Goal: Task Accomplishment & Management: Complete application form

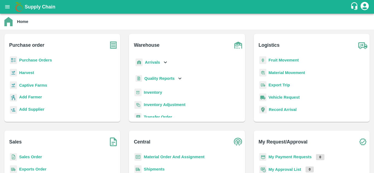
click at [36, 58] on b "Purchase Orders" at bounding box center [35, 60] width 33 height 4
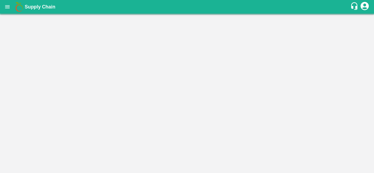
click at [36, 58] on main "Home Purchase order Purchase Orders Harvest Captive Farms Add Farmer Add Suppli…" at bounding box center [187, 93] width 374 height 159
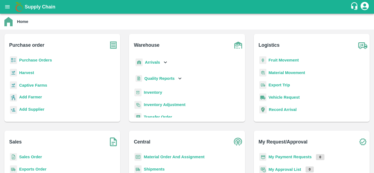
click at [25, 60] on b "Purchase Orders" at bounding box center [35, 60] width 33 height 4
click at [36, 60] on b "Purchase Orders" at bounding box center [35, 60] width 33 height 4
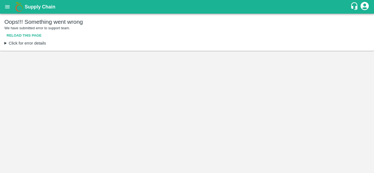
click at [27, 36] on button "Reload this page" at bounding box center [23, 36] width 39 height 10
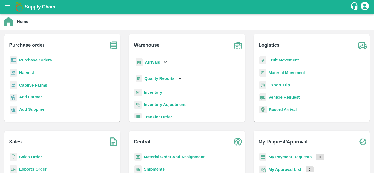
click at [286, 60] on b "Fruit Movement" at bounding box center [283, 60] width 30 height 4
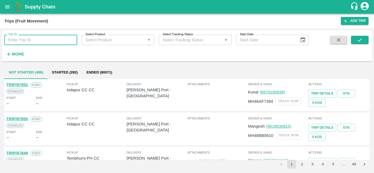
click at [22, 42] on input "Trip ID" at bounding box center [40, 40] width 73 height 10
paste input "87162"
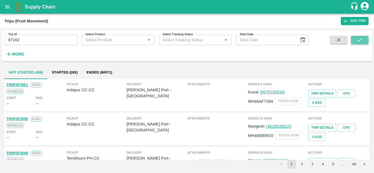
click at [362, 41] on icon "submit" at bounding box center [359, 40] width 6 height 6
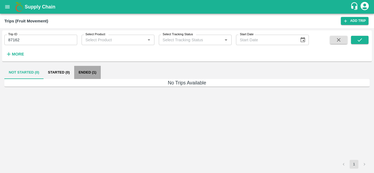
click at [88, 71] on button "Ended (1)" at bounding box center [87, 72] width 27 height 13
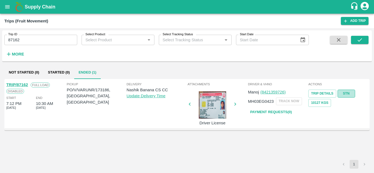
click at [345, 91] on link "STN" at bounding box center [346, 94] width 18 height 8
click at [33, 43] on input "87162" at bounding box center [40, 40] width 73 height 10
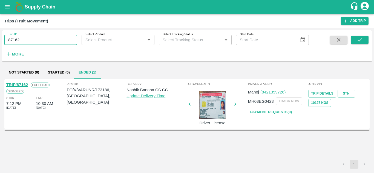
click at [33, 43] on input "87162" at bounding box center [40, 40] width 73 height 10
paste input "text"
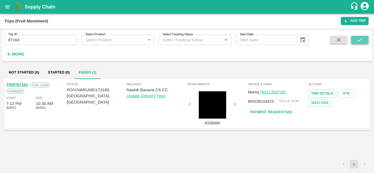
click at [364, 41] on button "submit" at bounding box center [360, 40] width 18 height 8
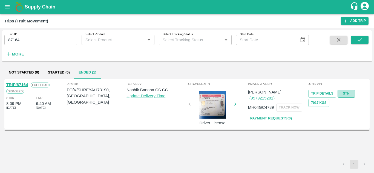
click at [346, 94] on link "STN" at bounding box center [346, 94] width 18 height 8
click at [22, 43] on input "87164" at bounding box center [40, 40] width 73 height 10
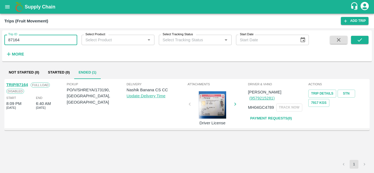
click at [22, 43] on input "87164" at bounding box center [40, 40] width 73 height 10
paste input "text"
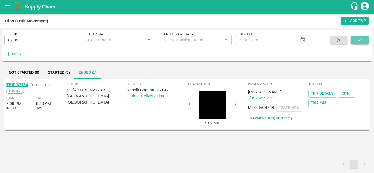
click at [359, 42] on icon "submit" at bounding box center [359, 40] width 6 height 6
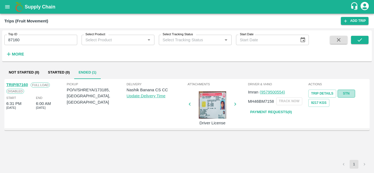
click at [351, 94] on link "STN" at bounding box center [346, 94] width 18 height 8
click at [30, 38] on input "87160" at bounding box center [40, 40] width 73 height 10
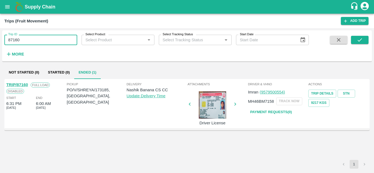
click at [30, 38] on input "87160" at bounding box center [40, 40] width 73 height 10
paste input "text"
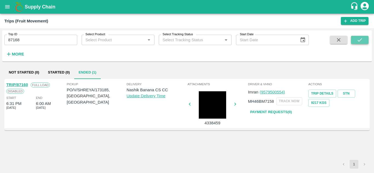
click at [361, 37] on icon "submit" at bounding box center [359, 40] width 6 height 6
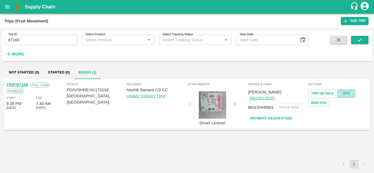
click at [351, 93] on link "STN" at bounding box center [346, 94] width 18 height 8
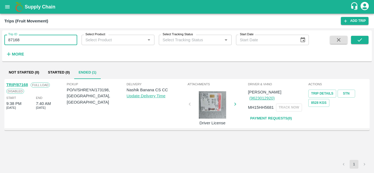
click at [33, 37] on input "87168" at bounding box center [40, 40] width 73 height 10
paste input "text"
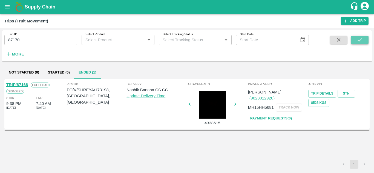
click at [359, 39] on icon "submit" at bounding box center [359, 40] width 6 height 6
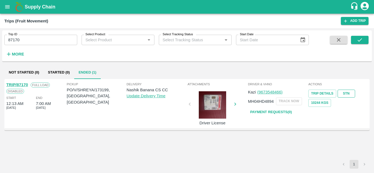
click at [345, 92] on link "STN" at bounding box center [346, 94] width 18 height 8
click at [32, 40] on input "87170" at bounding box center [40, 40] width 73 height 10
paste input "text"
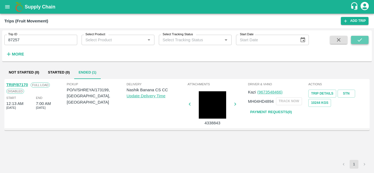
click at [361, 39] on icon "submit" at bounding box center [359, 40] width 6 height 6
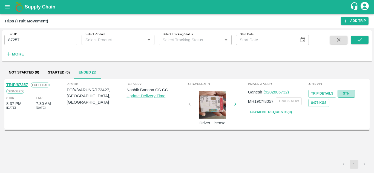
click at [348, 92] on link "STN" at bounding box center [346, 94] width 18 height 8
click at [41, 37] on input "87257" at bounding box center [40, 40] width 73 height 10
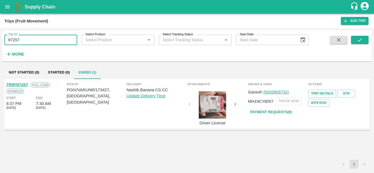
click at [41, 37] on input "87257" at bounding box center [40, 40] width 73 height 10
paste input "text"
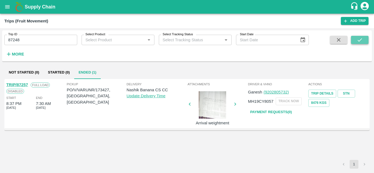
click at [362, 39] on icon "submit" at bounding box center [359, 40] width 6 height 6
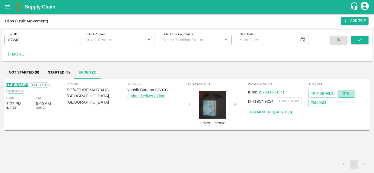
click at [345, 92] on link "STN" at bounding box center [346, 94] width 18 height 8
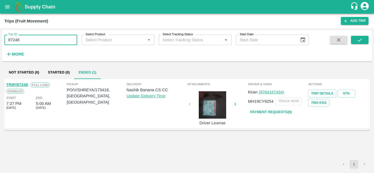
click at [21, 37] on input "87248" at bounding box center [40, 40] width 73 height 10
paste input "text"
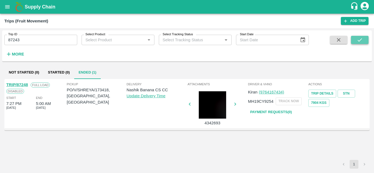
click at [367, 39] on button "submit" at bounding box center [360, 40] width 18 height 8
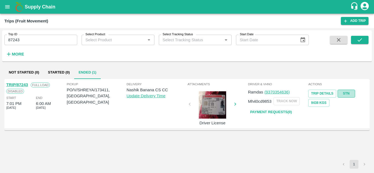
click at [345, 92] on link "STN" at bounding box center [346, 94] width 18 height 8
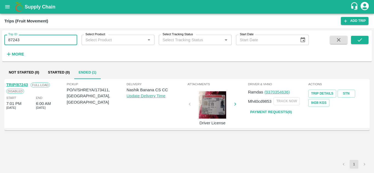
click at [34, 44] on input "87243" at bounding box center [40, 40] width 73 height 10
paste input "text"
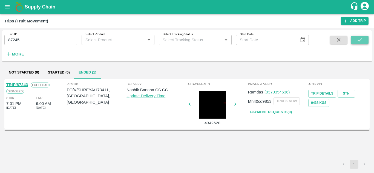
click at [359, 38] on icon "submit" at bounding box center [359, 40] width 6 height 6
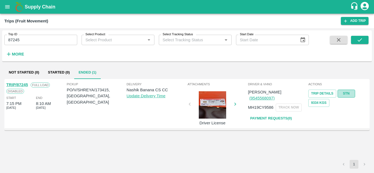
click at [341, 93] on link "STN" at bounding box center [346, 94] width 18 height 8
click at [29, 43] on input "87245" at bounding box center [40, 40] width 73 height 10
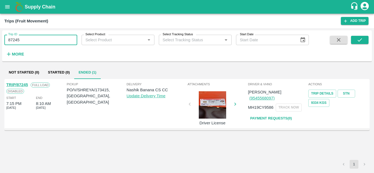
click at [29, 43] on input "87245" at bounding box center [40, 40] width 73 height 10
paste input "text"
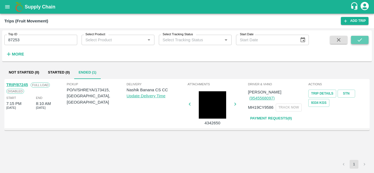
click at [359, 41] on icon "submit" at bounding box center [359, 39] width 4 height 3
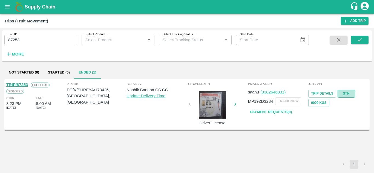
click at [350, 95] on link "STN" at bounding box center [346, 94] width 18 height 8
click at [27, 40] on input "87253" at bounding box center [40, 40] width 73 height 10
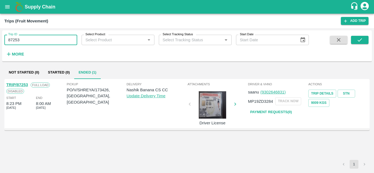
click at [27, 40] on input "87253" at bounding box center [40, 40] width 73 height 10
paste input "text"
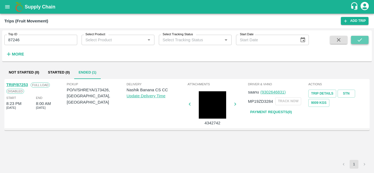
click at [364, 39] on button "submit" at bounding box center [360, 40] width 18 height 8
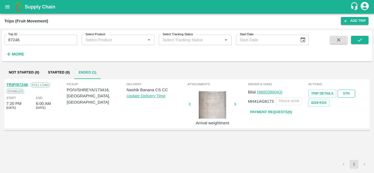
click at [349, 92] on link "STN" at bounding box center [346, 94] width 18 height 8
click at [37, 39] on input "87246" at bounding box center [40, 40] width 73 height 10
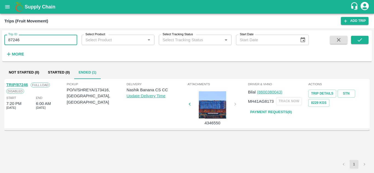
paste input "text"
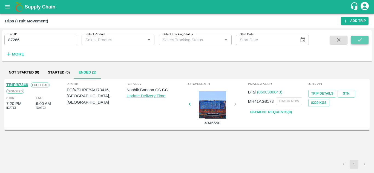
click at [359, 39] on icon "submit" at bounding box center [359, 40] width 6 height 6
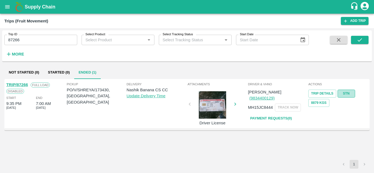
click at [346, 93] on link "STN" at bounding box center [346, 94] width 18 height 8
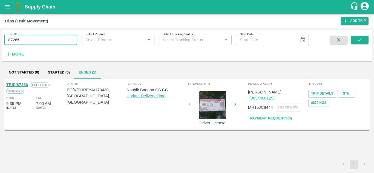
click at [37, 40] on input "87266" at bounding box center [40, 40] width 73 height 10
paste input "text"
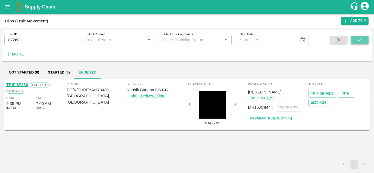
click at [360, 37] on icon "submit" at bounding box center [359, 40] width 6 height 6
click at [350, 93] on link "STN" at bounding box center [346, 94] width 18 height 8
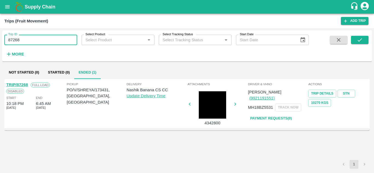
click at [36, 37] on input "87268" at bounding box center [40, 40] width 73 height 10
paste input "text"
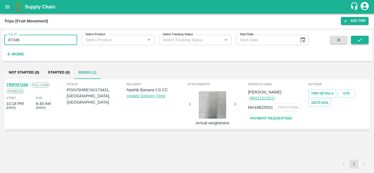
type input "87346"
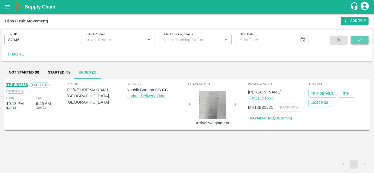
click at [360, 38] on icon "submit" at bounding box center [359, 40] width 6 height 6
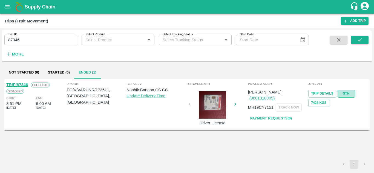
click at [349, 92] on link "STN" at bounding box center [346, 94] width 18 height 8
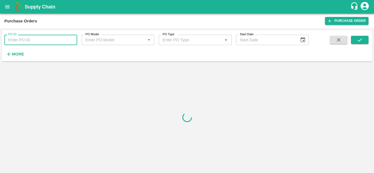
click at [15, 40] on input "PO ID" at bounding box center [40, 40] width 73 height 10
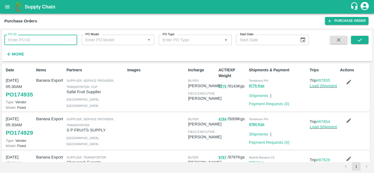
paste input "173186"
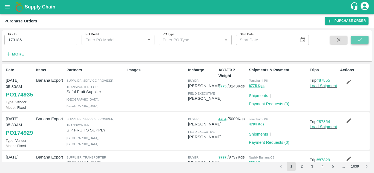
click at [361, 39] on icon "submit" at bounding box center [359, 39] width 4 height 3
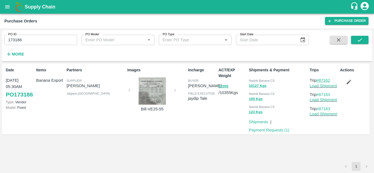
drag, startPoint x: 333, startPoint y: 79, endPoint x: 321, endPoint y: 80, distance: 12.6
click at [321, 80] on p "Trip #87162" at bounding box center [323, 80] width 28 height 6
copy link "87162"
click at [32, 36] on input "173186" at bounding box center [40, 40] width 73 height 10
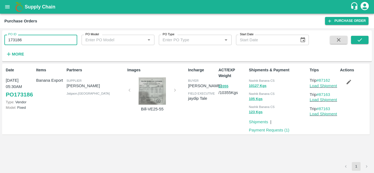
paste input "text"
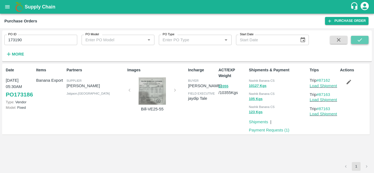
click at [358, 39] on icon "submit" at bounding box center [359, 40] width 6 height 6
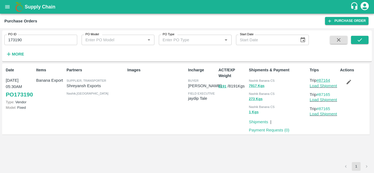
drag, startPoint x: 333, startPoint y: 79, endPoint x: 319, endPoint y: 80, distance: 13.4
click at [319, 80] on p "Trip #87164" at bounding box center [323, 80] width 28 height 6
copy link "87164"
click at [26, 37] on input "173190" at bounding box center [40, 40] width 73 height 10
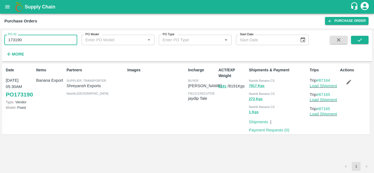
paste input "text"
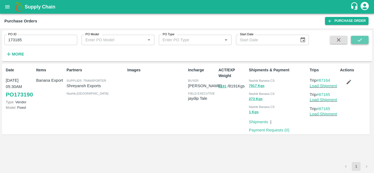
click at [360, 38] on icon "submit" at bounding box center [359, 40] width 6 height 6
drag, startPoint x: 333, startPoint y: 78, endPoint x: 320, endPoint y: 80, distance: 12.6
click at [320, 80] on p "Trip #87160" at bounding box center [323, 80] width 28 height 6
copy link "87160"
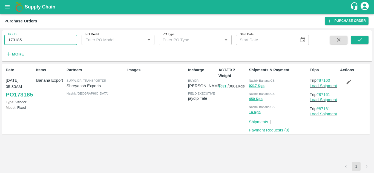
click at [33, 40] on input "173185" at bounding box center [40, 40] width 73 height 10
paste input "text"
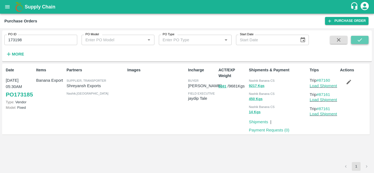
click at [357, 38] on icon "submit" at bounding box center [359, 40] width 6 height 6
drag, startPoint x: 333, startPoint y: 80, endPoint x: 320, endPoint y: 81, distance: 13.2
click at [320, 81] on p "Trip #87168" at bounding box center [323, 80] width 28 height 6
copy link "87168"
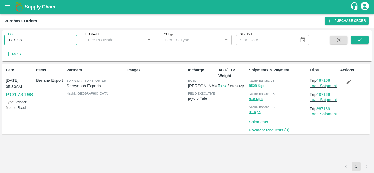
click at [26, 35] on input "173198" at bounding box center [40, 40] width 73 height 10
paste input "text"
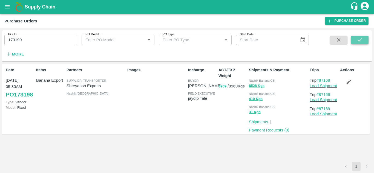
click at [360, 40] on icon "submit" at bounding box center [359, 40] width 6 height 6
drag, startPoint x: 333, startPoint y: 81, endPoint x: 320, endPoint y: 80, distance: 13.2
click at [320, 80] on p "Trip #87170" at bounding box center [323, 80] width 28 height 6
copy link "87170"
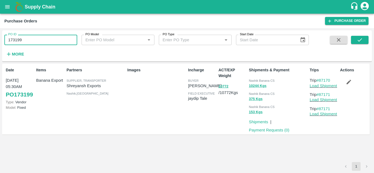
click at [35, 38] on input "173199" at bounding box center [40, 40] width 73 height 10
paste input "text"
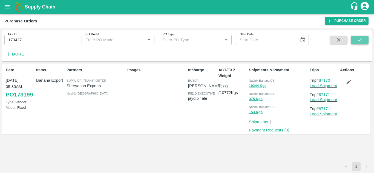
click at [356, 40] on icon "submit" at bounding box center [359, 40] width 6 height 6
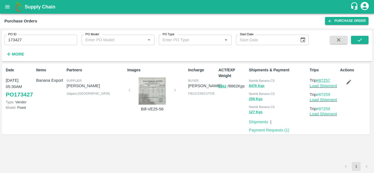
drag, startPoint x: 333, startPoint y: 80, endPoint x: 319, endPoint y: 80, distance: 14.0
click at [319, 80] on p "Trip #87257" at bounding box center [323, 80] width 28 height 6
copy link "87257"
click at [26, 40] on input "173427" at bounding box center [40, 40] width 73 height 10
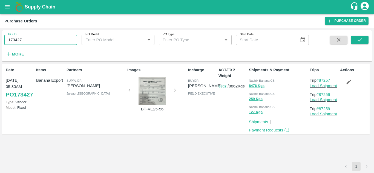
paste input "text"
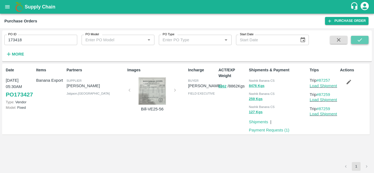
click at [359, 38] on icon "submit" at bounding box center [359, 40] width 6 height 6
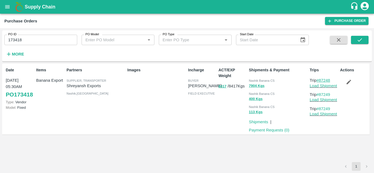
drag, startPoint x: 332, startPoint y: 80, endPoint x: 320, endPoint y: 80, distance: 12.3
click at [320, 80] on p "Trip #87248" at bounding box center [323, 80] width 28 height 6
copy link "87248"
click at [27, 36] on input "173418" at bounding box center [40, 40] width 73 height 10
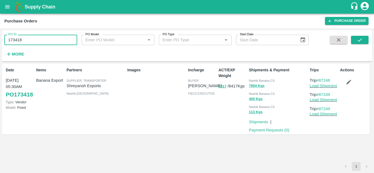
paste input "text"
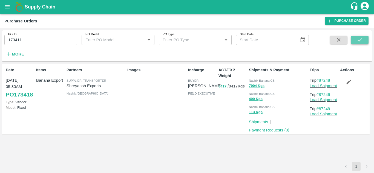
click at [361, 38] on icon "submit" at bounding box center [359, 40] width 6 height 6
drag, startPoint x: 335, startPoint y: 80, endPoint x: 319, endPoint y: 80, distance: 15.9
click at [319, 80] on p "Trip #87243" at bounding box center [323, 80] width 28 height 6
copy link "87243"
click at [34, 40] on input "173411" at bounding box center [40, 40] width 73 height 10
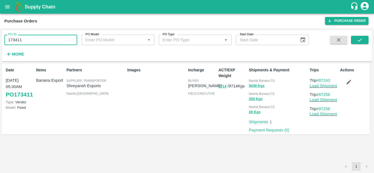
click at [34, 40] on input "173411" at bounding box center [40, 40] width 73 height 10
paste input "text"
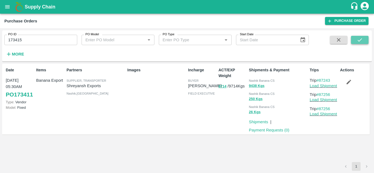
click at [361, 39] on icon "submit" at bounding box center [359, 39] width 4 height 3
drag, startPoint x: 333, startPoint y: 79, endPoint x: 320, endPoint y: 81, distance: 13.6
click at [320, 81] on p "Trip #87245" at bounding box center [323, 80] width 28 height 6
copy link "87245"
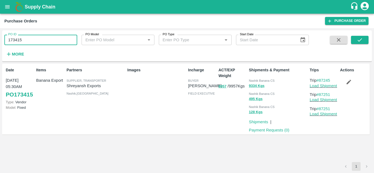
click at [36, 41] on input "173415" at bounding box center [40, 40] width 73 height 10
paste input "text"
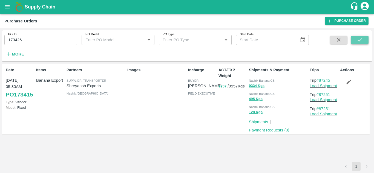
click at [363, 36] on button "submit" at bounding box center [360, 40] width 18 height 8
drag, startPoint x: 333, startPoint y: 80, endPoint x: 319, endPoint y: 80, distance: 14.2
click at [319, 80] on p "Trip #87253" at bounding box center [323, 80] width 28 height 6
copy link "87253"
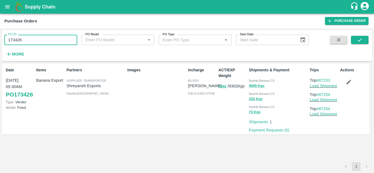
drag, startPoint x: 21, startPoint y: 42, endPoint x: 31, endPoint y: 38, distance: 10.8
click at [31, 38] on input "173426" at bounding box center [40, 40] width 73 height 10
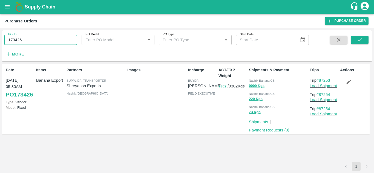
paste input "text"
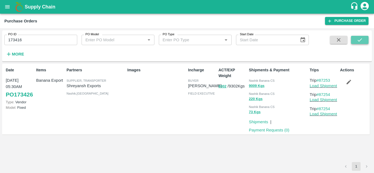
click at [357, 38] on icon "submit" at bounding box center [359, 40] width 6 height 6
click at [331, 79] on p "Trip #87246" at bounding box center [323, 80] width 28 height 6
drag, startPoint x: 333, startPoint y: 80, endPoint x: 319, endPoint y: 80, distance: 14.0
click at [319, 80] on p "Trip #87246" at bounding box center [323, 80] width 28 height 6
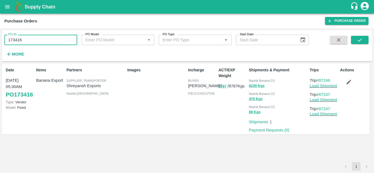
click at [27, 39] on input "173416" at bounding box center [40, 40] width 73 height 10
paste input "text"
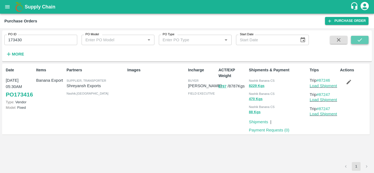
click at [355, 39] on button "submit" at bounding box center [360, 40] width 18 height 8
drag, startPoint x: 333, startPoint y: 80, endPoint x: 320, endPoint y: 80, distance: 13.7
click at [320, 80] on p "Trip #87266" at bounding box center [323, 80] width 28 height 6
click at [29, 43] on input "173430" at bounding box center [40, 40] width 73 height 10
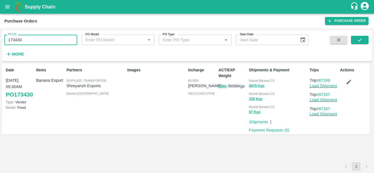
click at [29, 43] on input "173430" at bounding box center [40, 40] width 73 height 10
paste input "text"
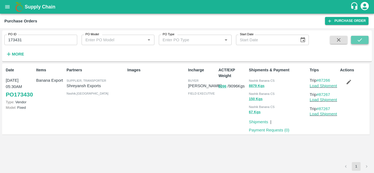
click at [360, 36] on button "submit" at bounding box center [360, 40] width 18 height 8
click at [361, 38] on icon "submit" at bounding box center [359, 40] width 6 height 6
drag, startPoint x: 335, startPoint y: 80, endPoint x: 320, endPoint y: 79, distance: 15.1
click at [320, 79] on p "Trip #87268" at bounding box center [323, 80] width 28 height 6
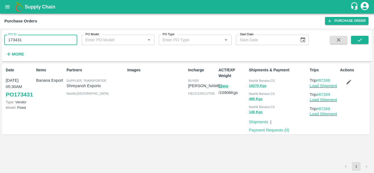
click at [38, 37] on input "173431" at bounding box center [40, 40] width 73 height 10
paste input "text"
type input "173611"
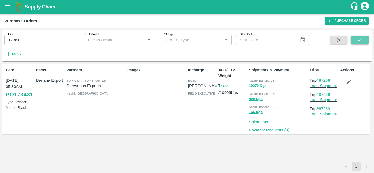
click at [363, 37] on button "submit" at bounding box center [360, 40] width 18 height 8
drag, startPoint x: 331, startPoint y: 79, endPoint x: 320, endPoint y: 79, distance: 11.5
click at [320, 79] on p "Trip #87346" at bounding box center [323, 80] width 28 height 6
click at [9, 9] on icon "open drawer" at bounding box center [7, 7] width 6 height 6
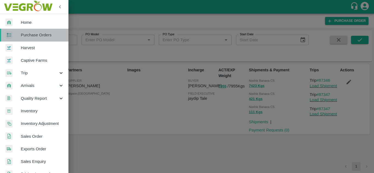
click at [42, 39] on link "Purchase Orders" at bounding box center [34, 35] width 68 height 13
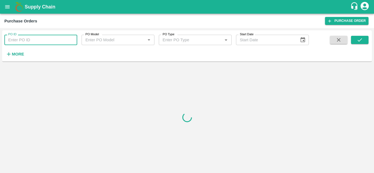
click at [24, 40] on input "PO ID" at bounding box center [40, 40] width 73 height 10
click at [261, 97] on div at bounding box center [186, 117] width 369 height 107
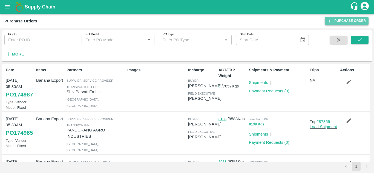
click at [354, 18] on link "Purchase Order" at bounding box center [346, 21] width 43 height 8
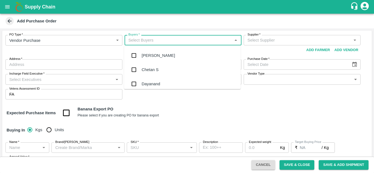
scroll to position [30, 0]
click at [137, 39] on input "Buyers   *" at bounding box center [178, 40] width 104 height 7
type input "ajit o"
click at [150, 56] on div "[PERSON_NAME]" at bounding box center [157, 55] width 33 height 6
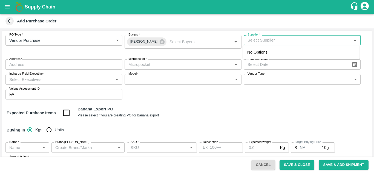
click at [257, 40] on input "Supplier   *" at bounding box center [297, 40] width 104 height 7
type input "u"
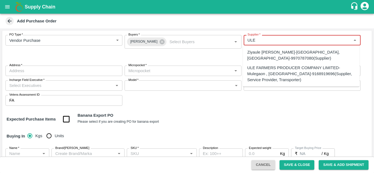
click at [274, 66] on div "ULE FARMERS PRODUCER COMPANY LIMITED-Mulegaon , [GEOGRAPHIC_DATA]-9168919696(Su…" at bounding box center [301, 74] width 108 height 18
type input "ULE FARMERS PRODUCER COMPANY LIMITED-Mulegaon , [GEOGRAPHIC_DATA]-9168919696(Su…"
type input "[GEOGRAPHIC_DATA] , [GEOGRAPHIC_DATA], [GEOGRAPHIC_DATA] , [GEOGRAPHIC_DATA]"
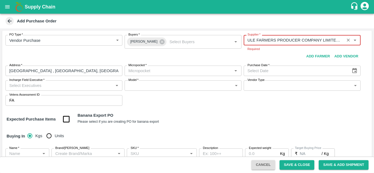
type input "ULE FARMERS PRODUCER COMPANY LIMITED-Mulegaon , [GEOGRAPHIC_DATA]-9168919696(Su…"
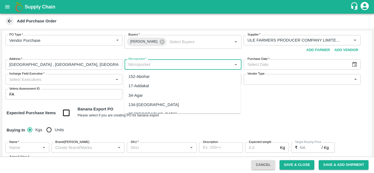
click at [131, 66] on input "Micropocket   *" at bounding box center [178, 64] width 104 height 7
click at [142, 67] on input "Micropocket   *" at bounding box center [178, 64] width 104 height 7
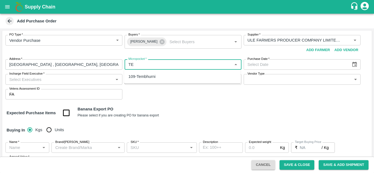
click at [142, 73] on div "109-Tembhurni" at bounding box center [182, 76] width 117 height 9
type input "109-Tembhurni"
type input "DD/MM/YYYY"
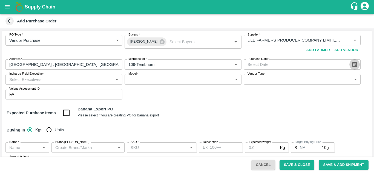
click at [353, 64] on icon "Choose date" at bounding box center [354, 65] width 6 height 6
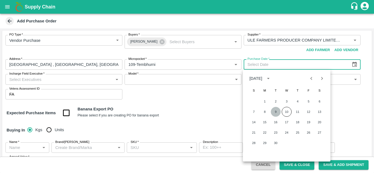
click at [277, 112] on button "9" at bounding box center [275, 112] width 10 height 10
type input "[DATE]"
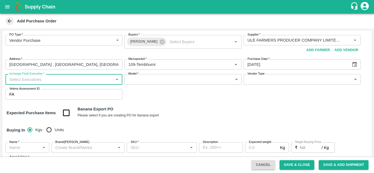
click at [54, 82] on input "Incharge Field Executive   *" at bounding box center [59, 79] width 104 height 7
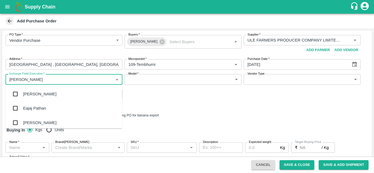
type input "[PERSON_NAME]"
click at [39, 122] on div "jaydip Tale" at bounding box center [32, 123] width 19 height 6
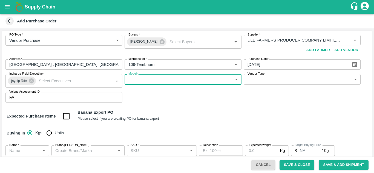
click at [184, 78] on body "Supply Chain Add Purchase Order PO Type   * Vendor Purchase 2 PO Type Buyers   …" at bounding box center [187, 86] width 374 height 173
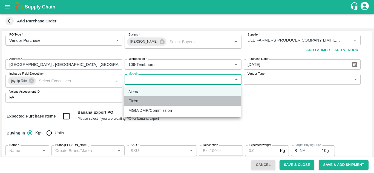
click at [155, 102] on div "Fixed" at bounding box center [182, 101] width 108 height 6
type input "Fixed"
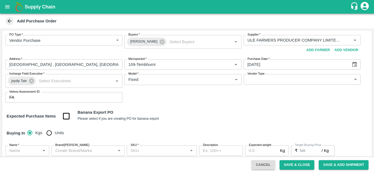
click at [281, 86] on div "Vendor Type ​ Vendor Type" at bounding box center [301, 81] width 117 height 14
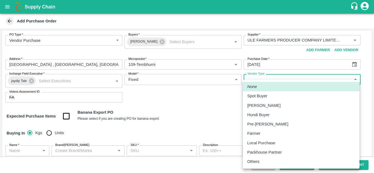
click at [278, 79] on body "Supply Chain Add Purchase Order PO Type   * Vendor Purchase 2 PO Type Buyers   …" at bounding box center [187, 86] width 374 height 173
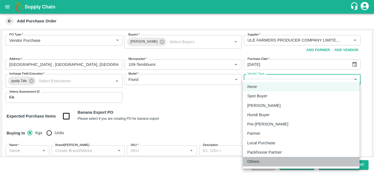
click at [256, 160] on p "Others" at bounding box center [253, 162] width 12 height 6
type input "OTHER"
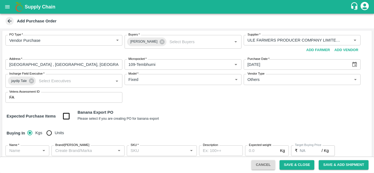
click at [221, 109] on div "Expected Purchase Items Banana Export PO Please select if you are creating PO f…" at bounding box center [187, 116] width 360 height 14
click at [65, 115] on input "checkbox" at bounding box center [66, 116] width 14 height 14
checkbox input "true"
type input "Banana Export"
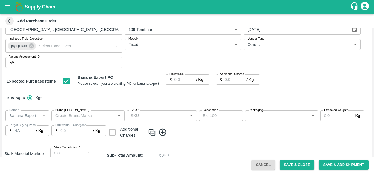
scroll to position [36, 0]
click at [177, 75] on label "Fruit value   *" at bounding box center [177, 73] width 16 height 4
click at [177, 75] on input "Fruit value   *" at bounding box center [185, 79] width 22 height 10
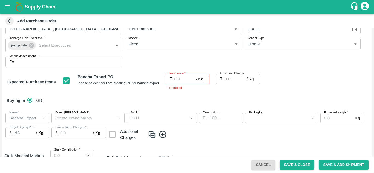
click at [177, 76] on label "Fruit value   *" at bounding box center [177, 73] width 16 height 4
click at [177, 76] on input "Fruit value   *" at bounding box center [185, 79] width 22 height 10
type input "2"
type input "22"
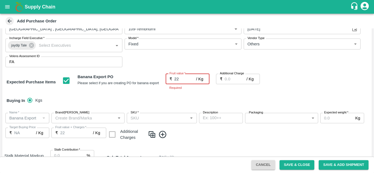
type input "22"
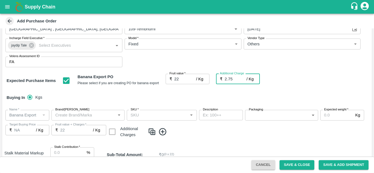
type input "2.75"
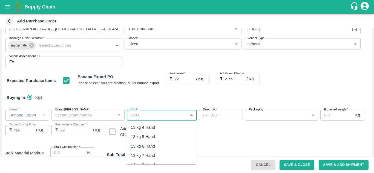
click at [141, 116] on input "SKU   *" at bounding box center [157, 115] width 58 height 7
click at [153, 127] on div "13 kg M N-CHL 4 Hand" at bounding box center [152, 127] width 42 height 6
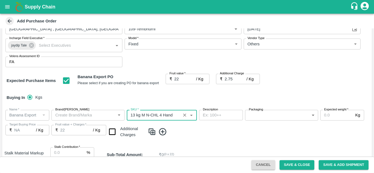
type input "13 kg M N-CHL 4 Hand"
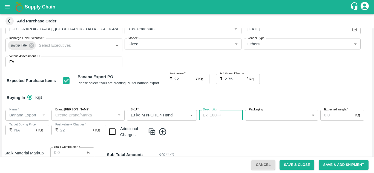
click at [211, 115] on textarea "Description" at bounding box center [221, 115] width 36 height 6
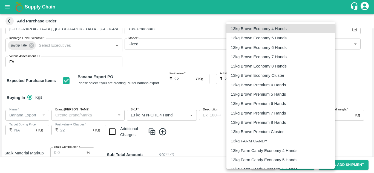
click at [287, 116] on body "Supply Chain Add Purchase Order PO Type   * Vendor Purchase 2 PO Type Buyers   …" at bounding box center [187, 86] width 374 height 173
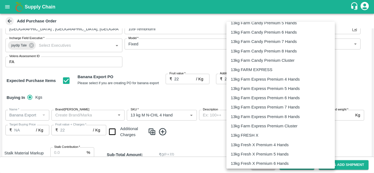
scroll to position [203, 0]
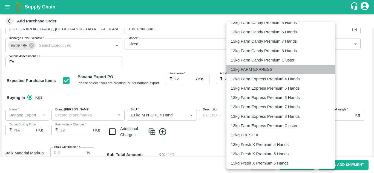
click at [253, 69] on p "13kg FARM EXPRESS" at bounding box center [252, 69] width 42 height 6
type input "468"
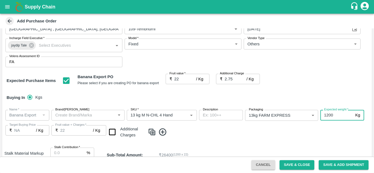
type input "1200"
click at [112, 130] on input "checkbox" at bounding box center [112, 132] width 14 height 14
checkbox input "true"
type input "24.75"
click at [163, 132] on icon at bounding box center [162, 131] width 7 height 7
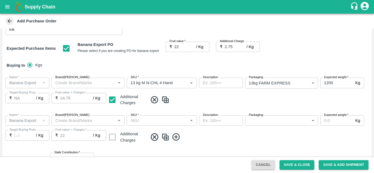
scroll to position [67, 0]
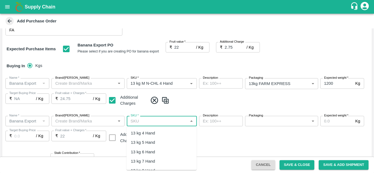
click at [141, 118] on input "SKU   *" at bounding box center [157, 121] width 58 height 7
click at [165, 146] on div "13 kg M N-CHL 5 Hand" at bounding box center [161, 142] width 70 height 9
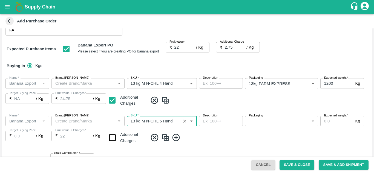
type input "13 kg M N-CHL 5 Hand"
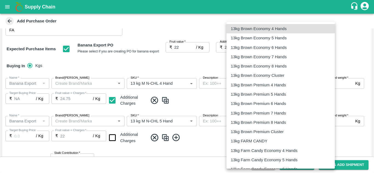
click at [291, 121] on body "Supply Chain Add Purchase Order PO Type   * Vendor Purchase 2 PO Type Buyers   …" at bounding box center [187, 86] width 374 height 173
type input "NA"
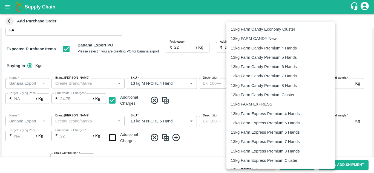
scroll to position [168, 0]
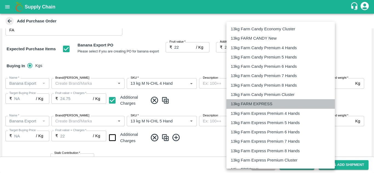
click at [258, 104] on p "13kg FARM EXPRESS" at bounding box center [252, 104] width 42 height 6
type input "468"
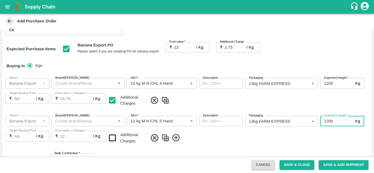
type input "1200"
click at [234, 138] on span at bounding box center [259, 137] width 222 height 9
click at [110, 140] on input "checkbox" at bounding box center [112, 138] width 14 height 14
checkbox input "true"
type input "24.75"
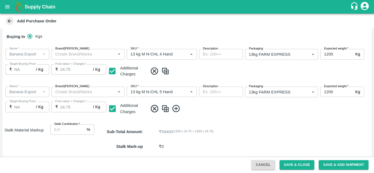
scroll to position [120, 0]
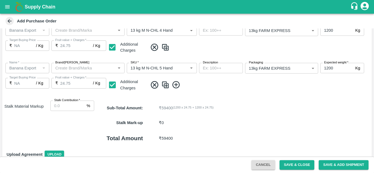
click at [176, 84] on icon at bounding box center [175, 84] width 7 height 7
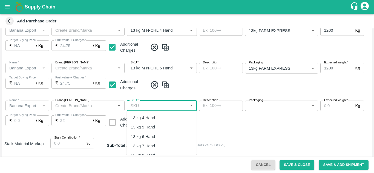
click at [145, 107] on input "SKU   *" at bounding box center [157, 105] width 58 height 7
type input "M"
click at [165, 136] on div "13 kg M N-CHL 6 Hand" at bounding box center [152, 137] width 42 height 6
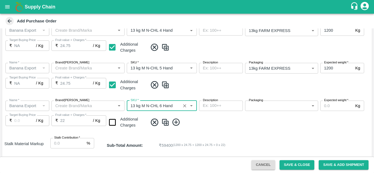
type input "13 kg M N-CHL 6 Hand"
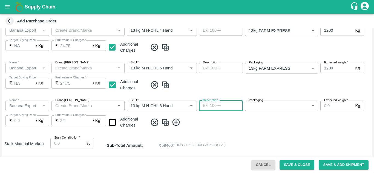
click at [287, 107] on body "Supply Chain Add Purchase Order PO Type   * Vendor Purchase 2 PO Type Buyers   …" at bounding box center [187, 86] width 374 height 173
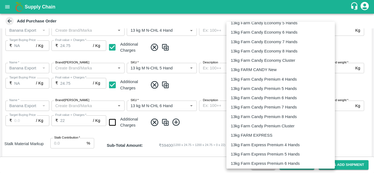
scroll to position [149, 0]
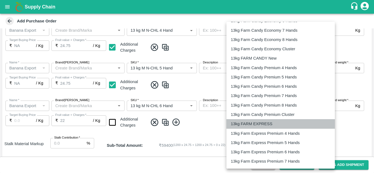
click at [267, 123] on p "13kg FARM EXPRESS" at bounding box center [252, 124] width 42 height 6
type input "468"
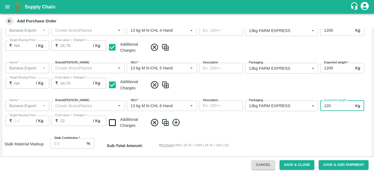
type input "1200"
type input "NA"
type input "1200"
click at [237, 115] on div "Name   * Name   * Brand/[PERSON_NAME]/[PERSON_NAME]   * SKU   * Description x D…" at bounding box center [186, 115] width 369 height 38
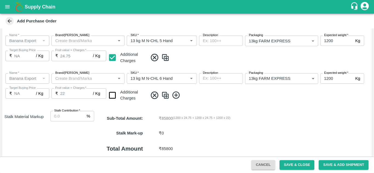
scroll to position [148, 0]
click at [109, 95] on input "checkbox" at bounding box center [112, 95] width 14 height 14
checkbox input "true"
type input "24.75"
click at [173, 91] on icon at bounding box center [175, 94] width 9 height 9
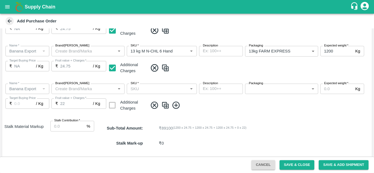
scroll to position [175, 0]
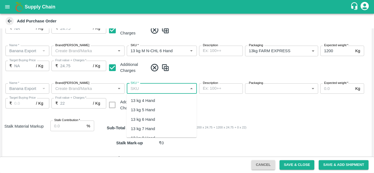
click at [139, 88] on input "SKU   *" at bounding box center [157, 88] width 58 height 7
click at [160, 122] on div "13 kg M N-CHL 8 Hand" at bounding box center [152, 121] width 42 height 6
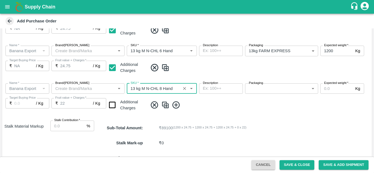
type input "13 kg M N-CHL 8 Hand"
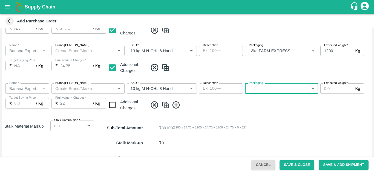
click at [295, 86] on body "Supply Chain Add Purchase Order PO Type   * Vendor Purchase 2 PO Type Buyers   …" at bounding box center [187, 86] width 374 height 173
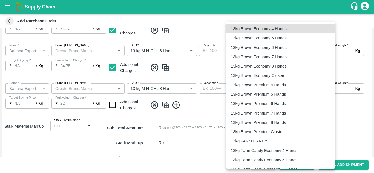
type input "NA"
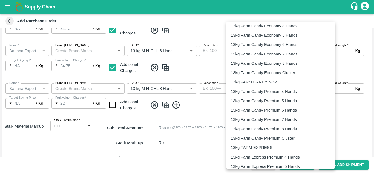
scroll to position [148, 0]
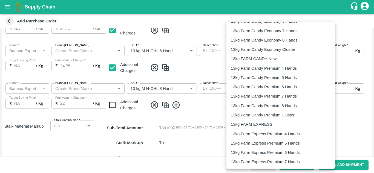
click at [257, 123] on p "13kg FARM EXPRESS" at bounding box center [252, 124] width 42 height 6
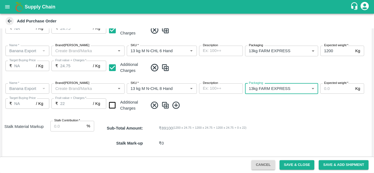
type input "468"
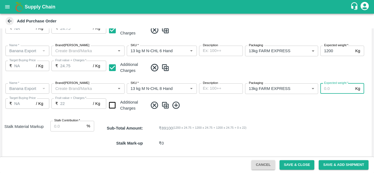
click at [325, 91] on input "Expected weight   *" at bounding box center [336, 88] width 33 height 10
type input "1200"
click at [251, 103] on span at bounding box center [259, 105] width 222 height 9
click at [113, 105] on input "checkbox" at bounding box center [112, 105] width 14 height 14
checkbox input "true"
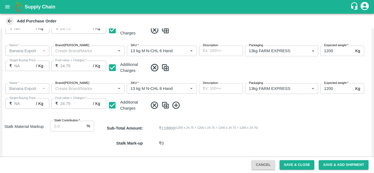
type input "24.75"
click at [176, 105] on icon at bounding box center [175, 105] width 9 height 9
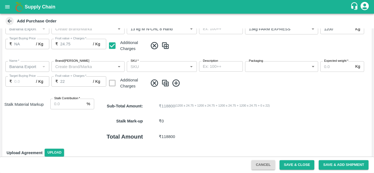
scroll to position [237, 0]
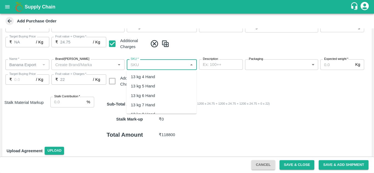
click at [143, 62] on input "SKU   *" at bounding box center [157, 64] width 58 height 7
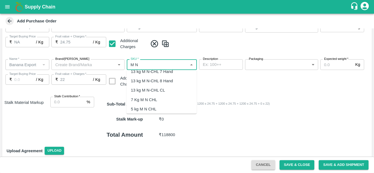
scroll to position [39, 0]
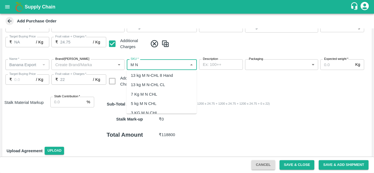
click at [149, 86] on div "13 kg M N-CHL CL" at bounding box center [148, 85] width 34 height 6
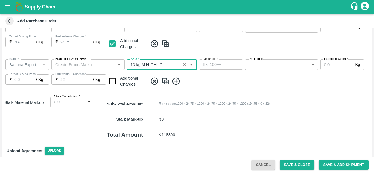
type input "13 kg M N-CHL CL"
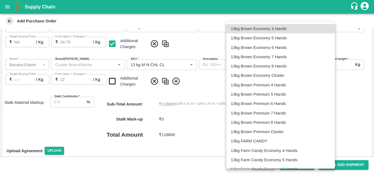
click at [279, 63] on body "Supply Chain Add Purchase Order PO Type   * Vendor Purchase 2 PO Type Buyers   …" at bounding box center [187, 86] width 374 height 173
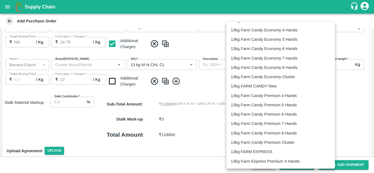
scroll to position [144, 0]
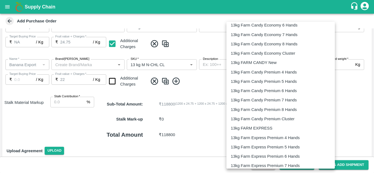
click at [267, 126] on p "13kg FARM EXPRESS" at bounding box center [252, 128] width 42 height 6
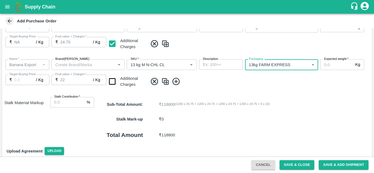
type input "468"
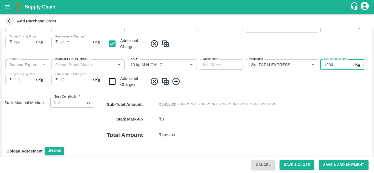
type input "1200"
click at [112, 82] on input "checkbox" at bounding box center [112, 82] width 14 height 14
checkbox input "true"
type input "24.75"
click at [177, 81] on icon at bounding box center [175, 81] width 9 height 9
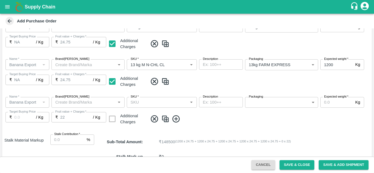
type input "NA"
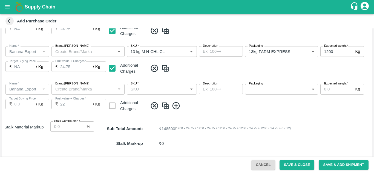
click at [146, 93] on input "SKU   *" at bounding box center [157, 89] width 58 height 7
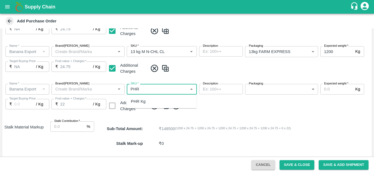
click at [142, 100] on div "PHR Kg" at bounding box center [138, 101] width 15 height 6
type input "PHR Kg"
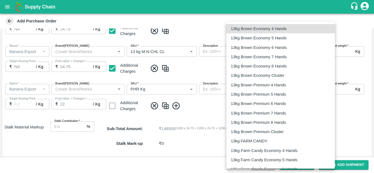
click at [288, 86] on body "Supply Chain Add Purchase Order PO Type   * Vendor Purchase 2 PO Type Buyers   …" at bounding box center [187, 86] width 374 height 173
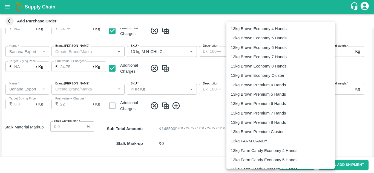
scroll to position [908, 0]
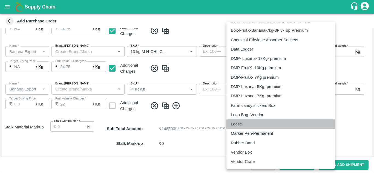
click at [246, 124] on div "Loose" at bounding box center [281, 124] width 100 height 6
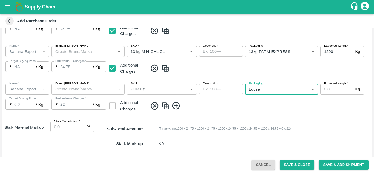
type input "258"
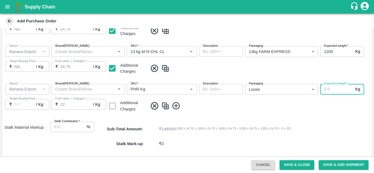
click at [326, 86] on input "Expected weight   *" at bounding box center [336, 89] width 33 height 10
type input "100"
click at [284, 110] on span at bounding box center [259, 105] width 222 height 9
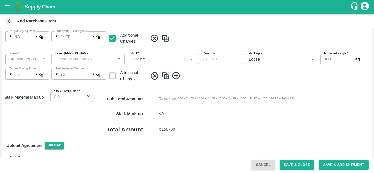
scroll to position [266, 0]
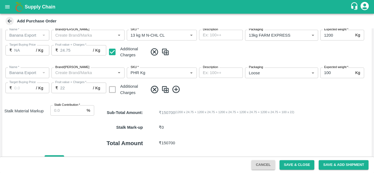
click at [176, 90] on icon at bounding box center [175, 89] width 7 height 7
type input "NA"
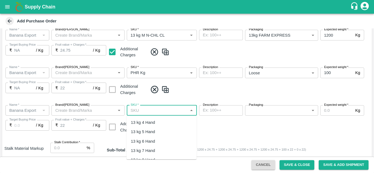
click at [137, 111] on input "SKU   *" at bounding box center [157, 110] width 58 height 7
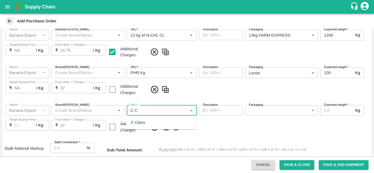
click at [142, 123] on div "C Class" at bounding box center [138, 123] width 14 height 6
type input "C Class"
click at [270, 108] on body "Supply Chain Add Purchase Order PO Type   * Vendor Purchase 2 PO Type Buyers   …" at bounding box center [187, 86] width 374 height 173
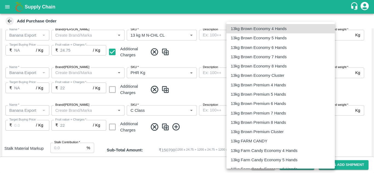
type input "NA"
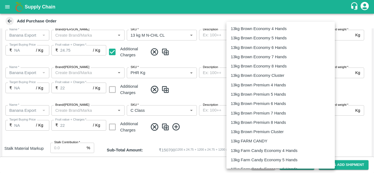
scroll to position [908, 0]
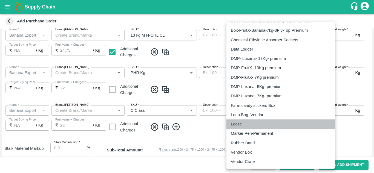
click at [238, 123] on p "Loose" at bounding box center [236, 124] width 11 height 6
type input "258"
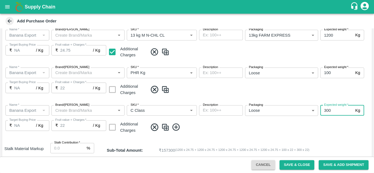
type input "300"
click at [208, 121] on div "Name   * Name   * Brand/[PERSON_NAME]/[PERSON_NAME]   * SKU   * Description x D…" at bounding box center [186, 120] width 369 height 38
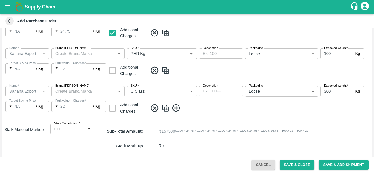
scroll to position [336, 0]
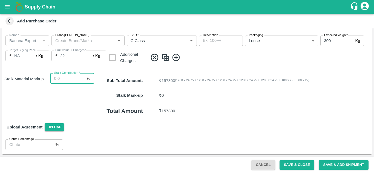
click at [59, 80] on input "Stalk Contribution   *" at bounding box center [67, 78] width 34 height 10
type input "8"
click at [255, 111] on p "₹ 168564" at bounding box center [243, 111] width 168 height 6
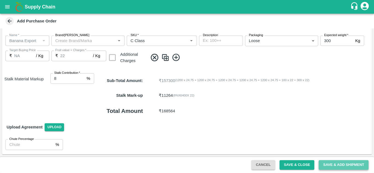
click at [334, 163] on button "Save & Add Shipment" at bounding box center [343, 165] width 50 height 10
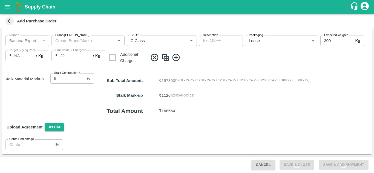
click at [241, 129] on div "Upload Agreement Upload" at bounding box center [186, 127] width 369 height 16
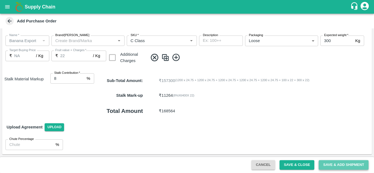
click at [339, 162] on button "Save & Add Shipment" at bounding box center [343, 165] width 50 height 10
